Goal: Task Accomplishment & Management: Use online tool/utility

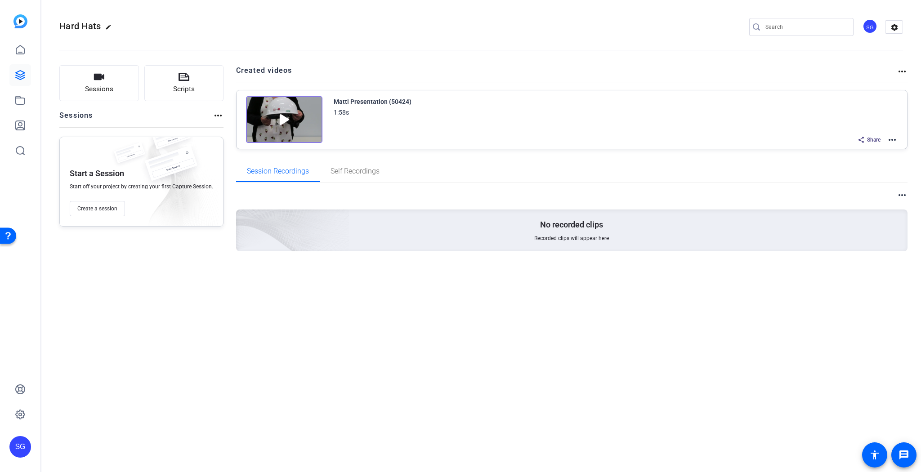
click at [618, 122] on div "Matti Presentation (50424) 1:58s Share more_horiz" at bounding box center [616, 120] width 564 height 49
click at [618, 137] on mat-icon "more_horiz" at bounding box center [892, 139] width 11 height 11
click at [618, 147] on span "Edit in Creator" at bounding box center [860, 150] width 63 height 11
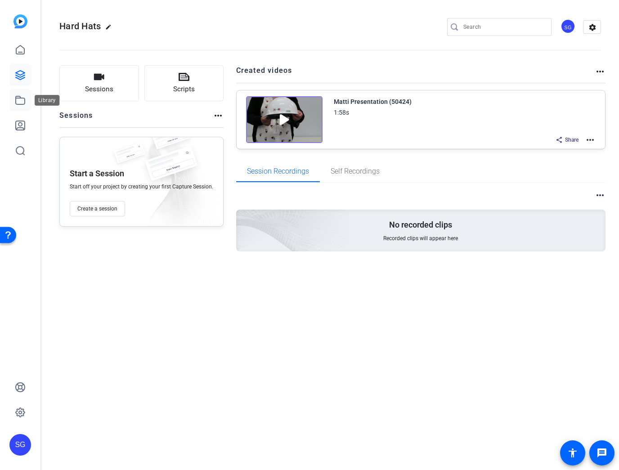
click at [24, 101] on icon at bounding box center [20, 100] width 11 height 11
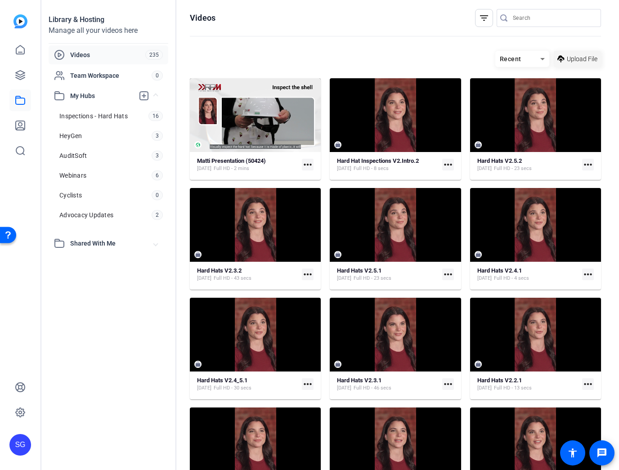
click at [582, 60] on span "Upload File" at bounding box center [582, 58] width 31 height 9
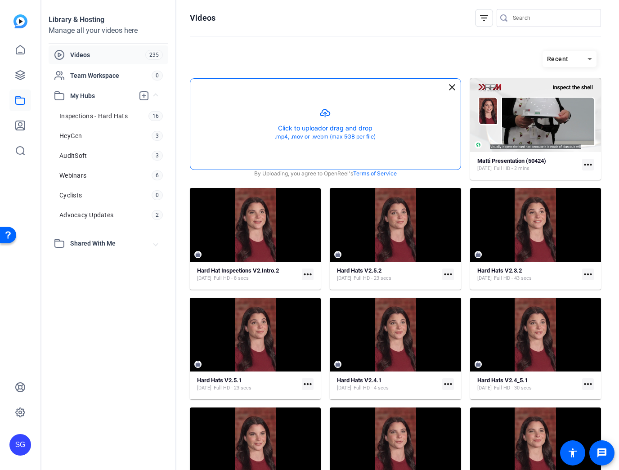
click at [321, 134] on button "button" at bounding box center [325, 124] width 270 height 91
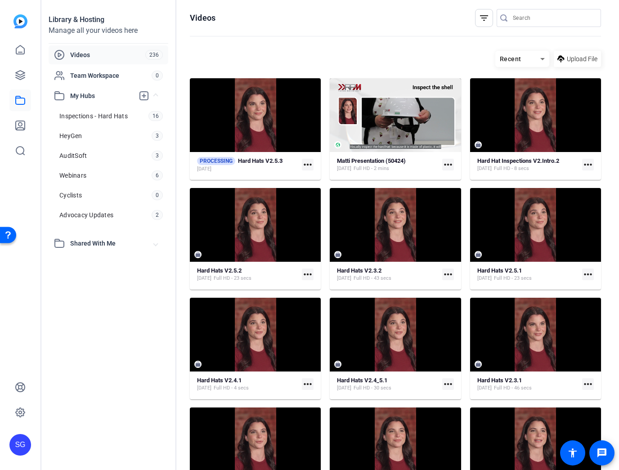
click at [305, 165] on mat-icon "more_horiz" at bounding box center [308, 165] width 12 height 12
click at [311, 175] on span "Manage Hubs" at bounding box center [353, 177] width 90 height 11
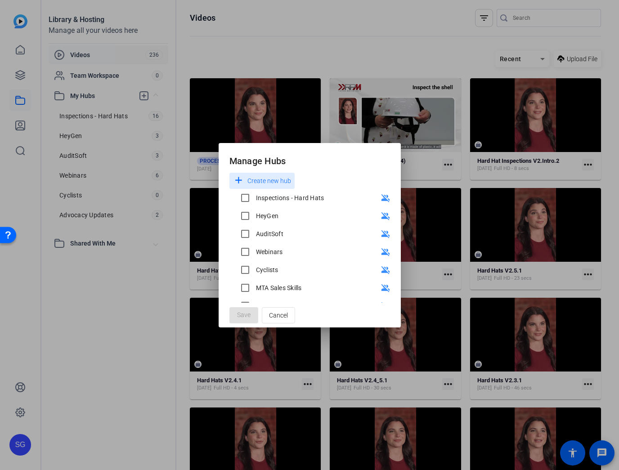
click at [261, 199] on div "Inspections - Hard Hats" at bounding box center [290, 197] width 68 height 9
click at [254, 199] on input "Inspections - Hard Hats" at bounding box center [245, 198] width 18 height 18
checkbox input "true"
click at [248, 315] on span "Save" at bounding box center [243, 314] width 13 height 9
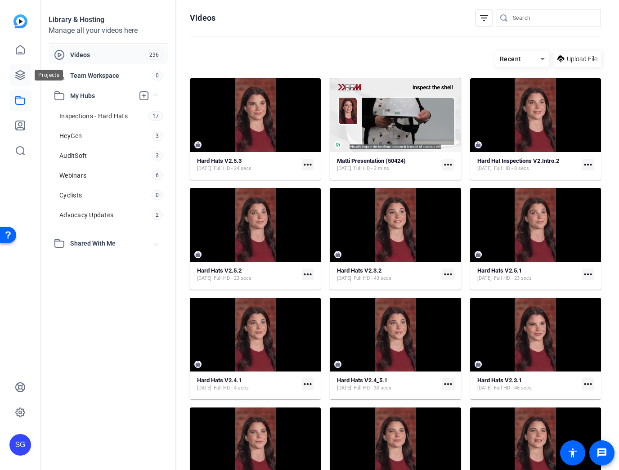
click at [17, 75] on icon at bounding box center [20, 75] width 11 height 11
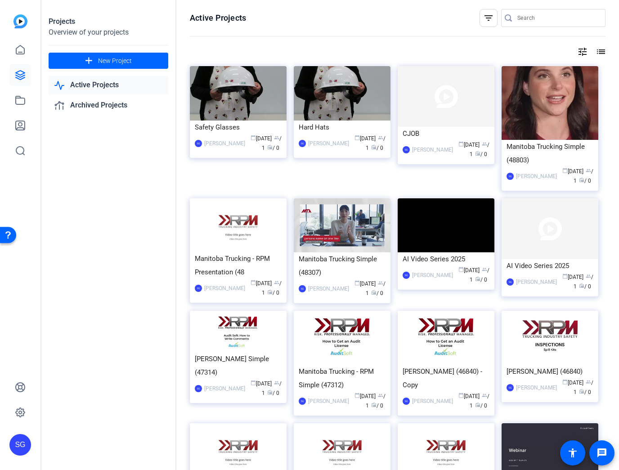
click at [369, 113] on img at bounding box center [342, 93] width 97 height 54
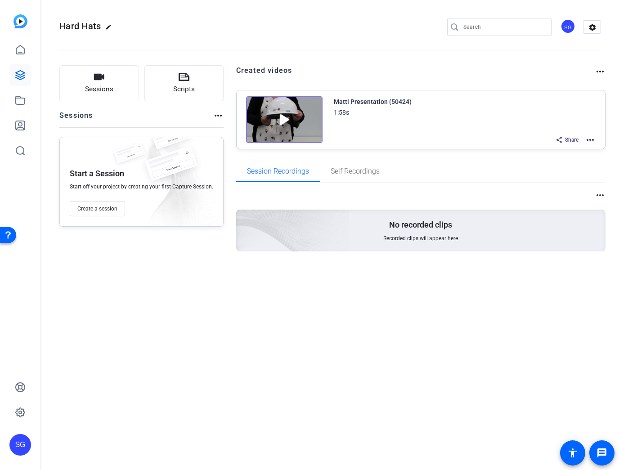
click at [593, 139] on mat-icon "more_horiz" at bounding box center [590, 139] width 11 height 11
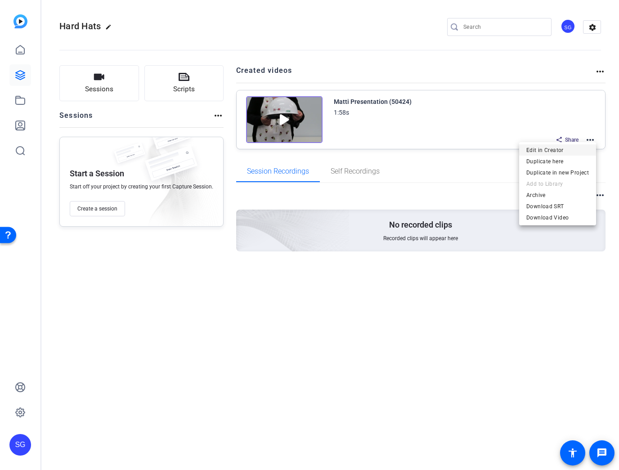
click at [559, 152] on span "Edit in Creator" at bounding box center [557, 150] width 63 height 11
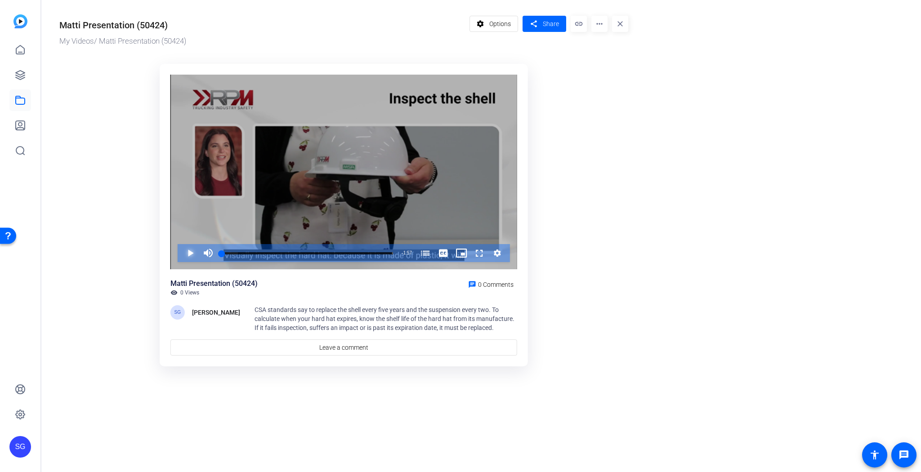
click at [181, 252] on span "Video Player" at bounding box center [181, 253] width 0 height 18
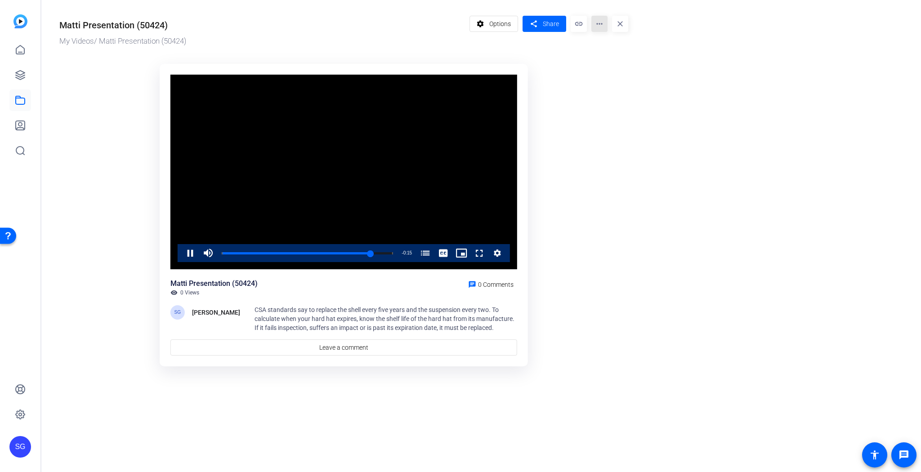
click at [599, 23] on mat-icon "more_horiz" at bounding box center [599, 24] width 16 height 16
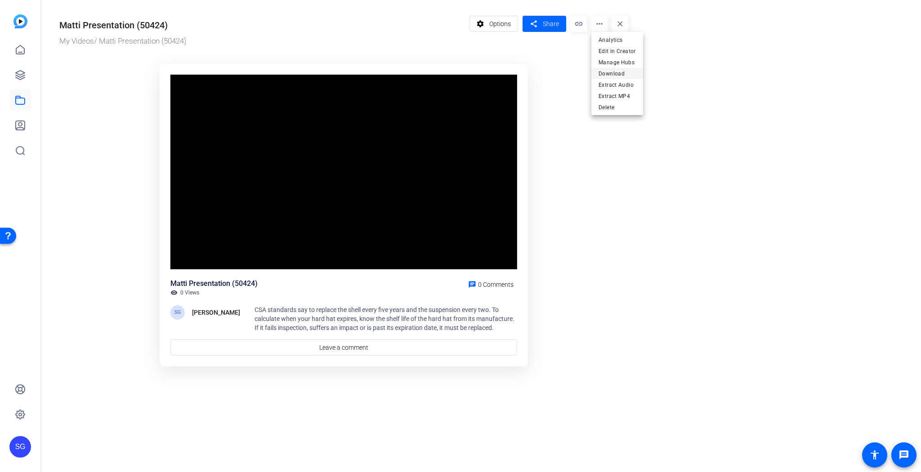
click at [613, 72] on span "Download" at bounding box center [617, 73] width 37 height 11
